Goal: Find specific page/section: Find specific page/section

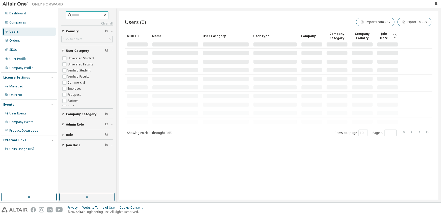
click at [84, 15] on input "text" at bounding box center [87, 15] width 30 height 5
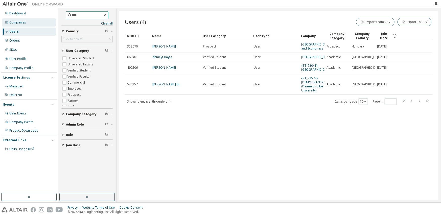
type input "****"
click at [33, 24] on div "Companies" at bounding box center [29, 22] width 54 height 8
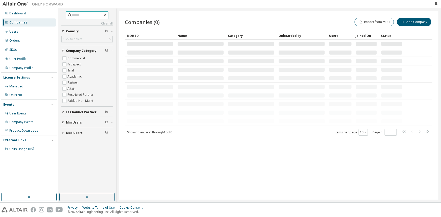
click at [83, 15] on input "text" at bounding box center [87, 15] width 30 height 5
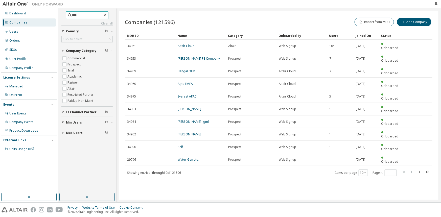
type input "****"
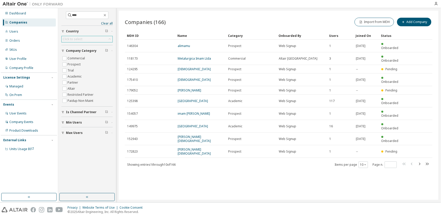
click at [86, 37] on div "Click to select" at bounding box center [87, 39] width 51 height 6
click at [78, 44] on input "text" at bounding box center [87, 46] width 38 height 5
type input "******"
click at [72, 54] on li "[GEOGRAPHIC_DATA]" at bounding box center [87, 53] width 50 height 7
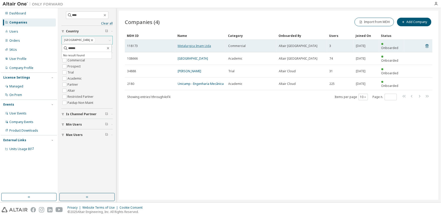
click at [183, 44] on link "Metalurgica Imam Ltda" at bounding box center [194, 46] width 33 height 4
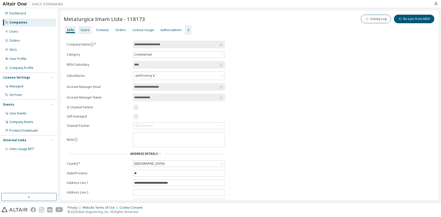
click at [85, 29] on div "Users" at bounding box center [85, 30] width 9 height 4
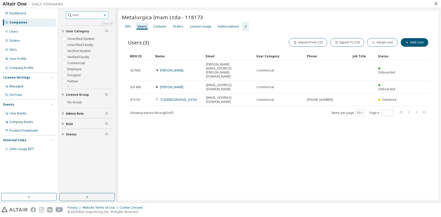
click at [106, 16] on icon "button" at bounding box center [105, 15] width 2 height 2
click at [243, 27] on icon "button" at bounding box center [246, 27] width 6 height 6
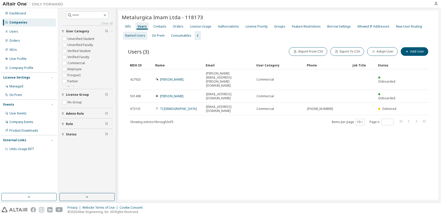
click at [137, 35] on div "Named Users" at bounding box center [135, 36] width 20 height 4
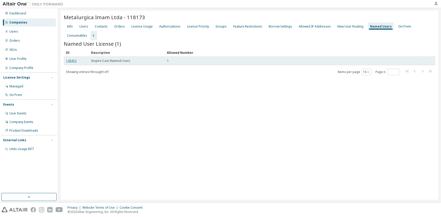
click at [73, 59] on link "148452" at bounding box center [71, 61] width 11 height 4
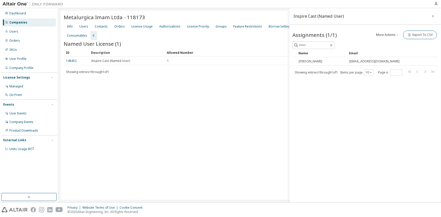
click at [433, 16] on icon "button" at bounding box center [433, 16] width 4 height 4
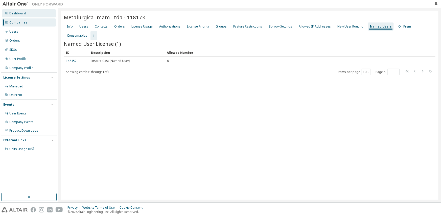
click at [14, 13] on div "Dashboard" at bounding box center [17, 13] width 17 height 4
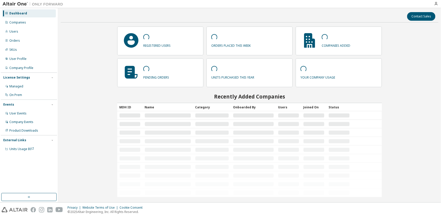
click at [15, 3] on img at bounding box center [34, 4] width 63 height 5
click at [435, 1] on div at bounding box center [436, 4] width 10 height 8
click at [436, 2] on icon "button" at bounding box center [436, 4] width 4 height 4
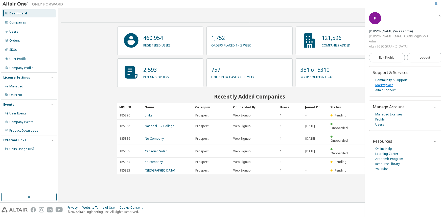
click at [388, 83] on link "Marketplace" at bounding box center [384, 85] width 18 height 5
